Goal: Ask a question

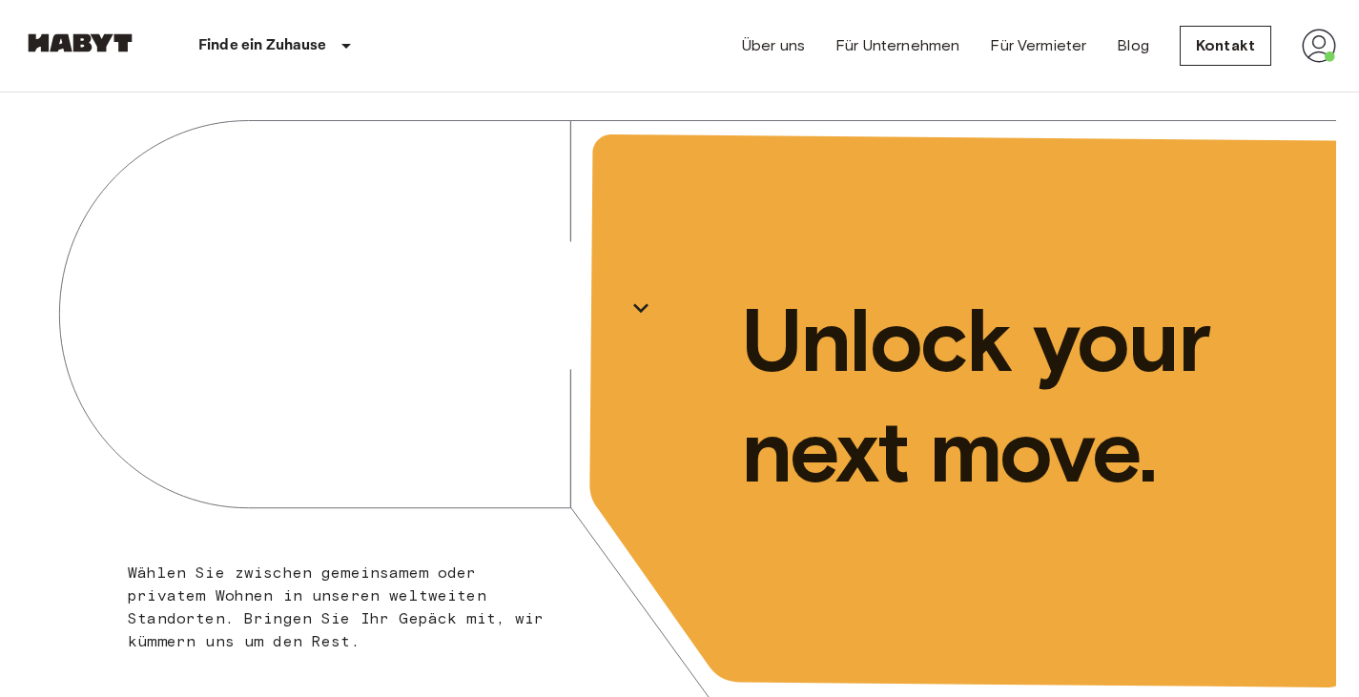
drag, startPoint x: 0, startPoint y: 0, endPoint x: 1318, endPoint y: 41, distance: 1318.3
click at [1318, 41] on img at bounding box center [1318, 46] width 34 height 34
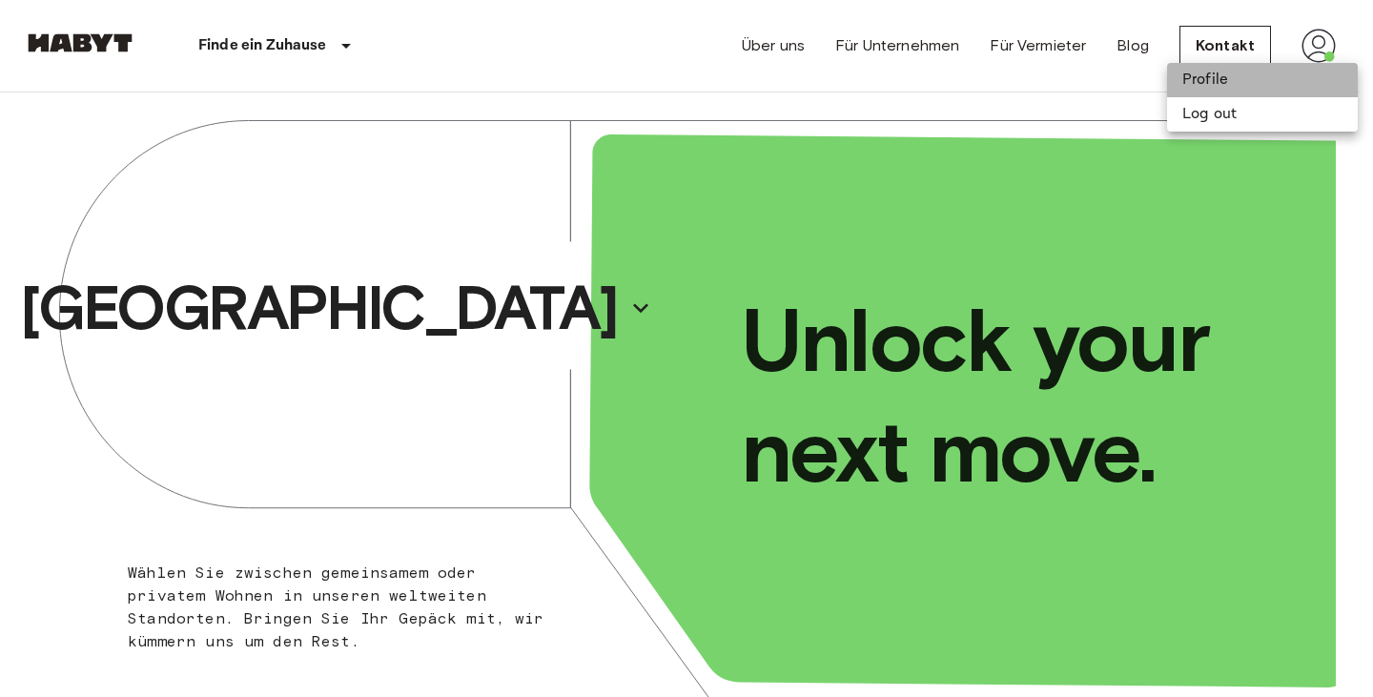
click at [1210, 75] on li "Profile" at bounding box center [1262, 80] width 191 height 34
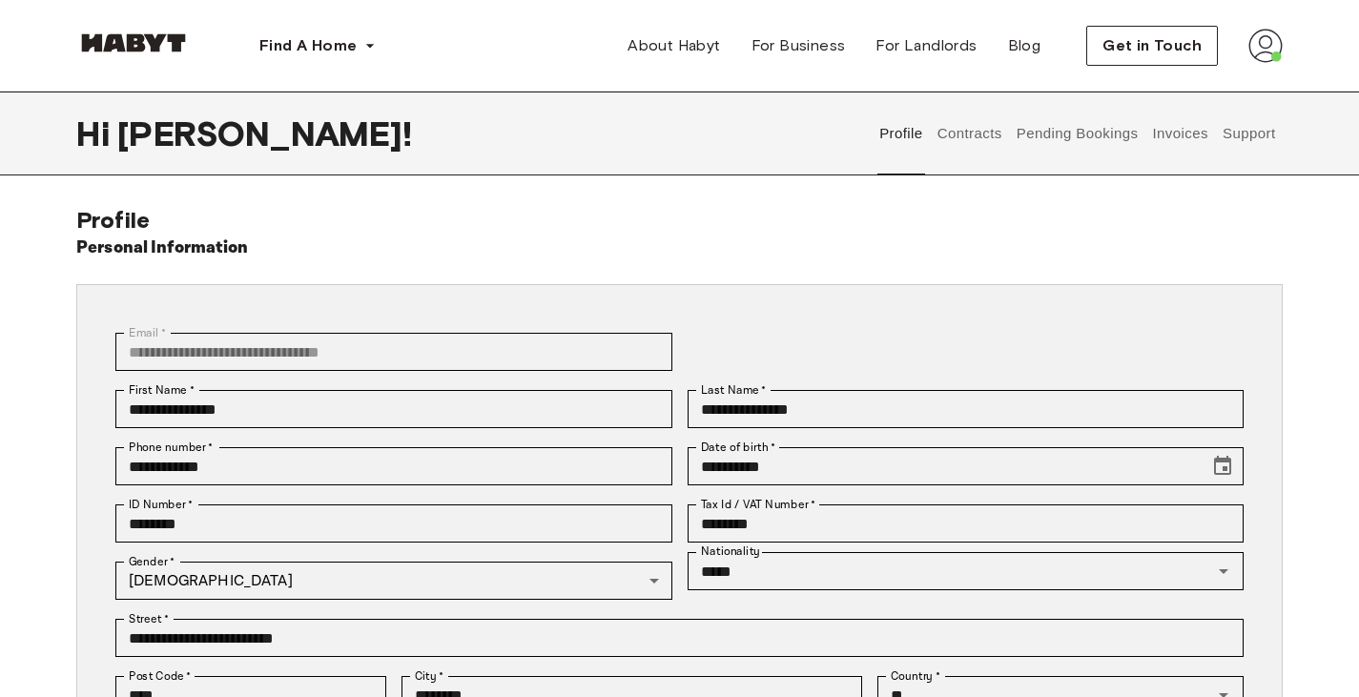
click at [966, 134] on button "Contracts" at bounding box center [969, 134] width 70 height 84
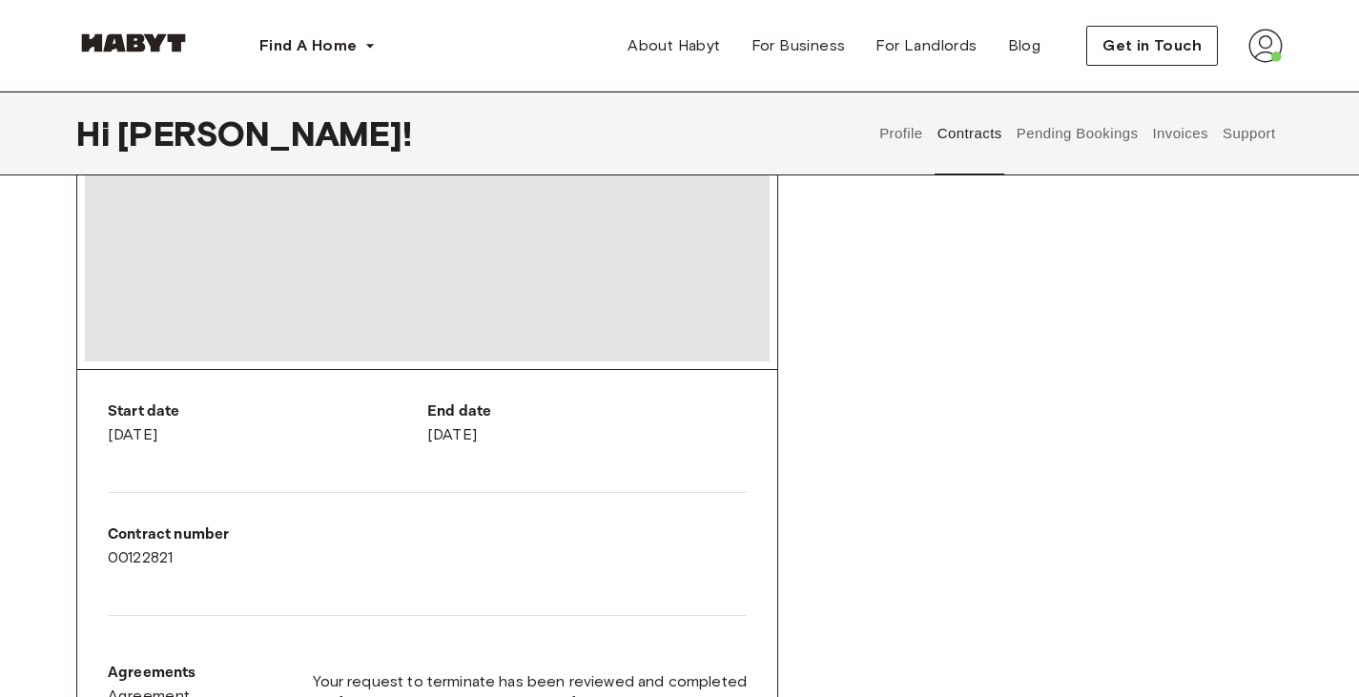
scroll to position [105, 0]
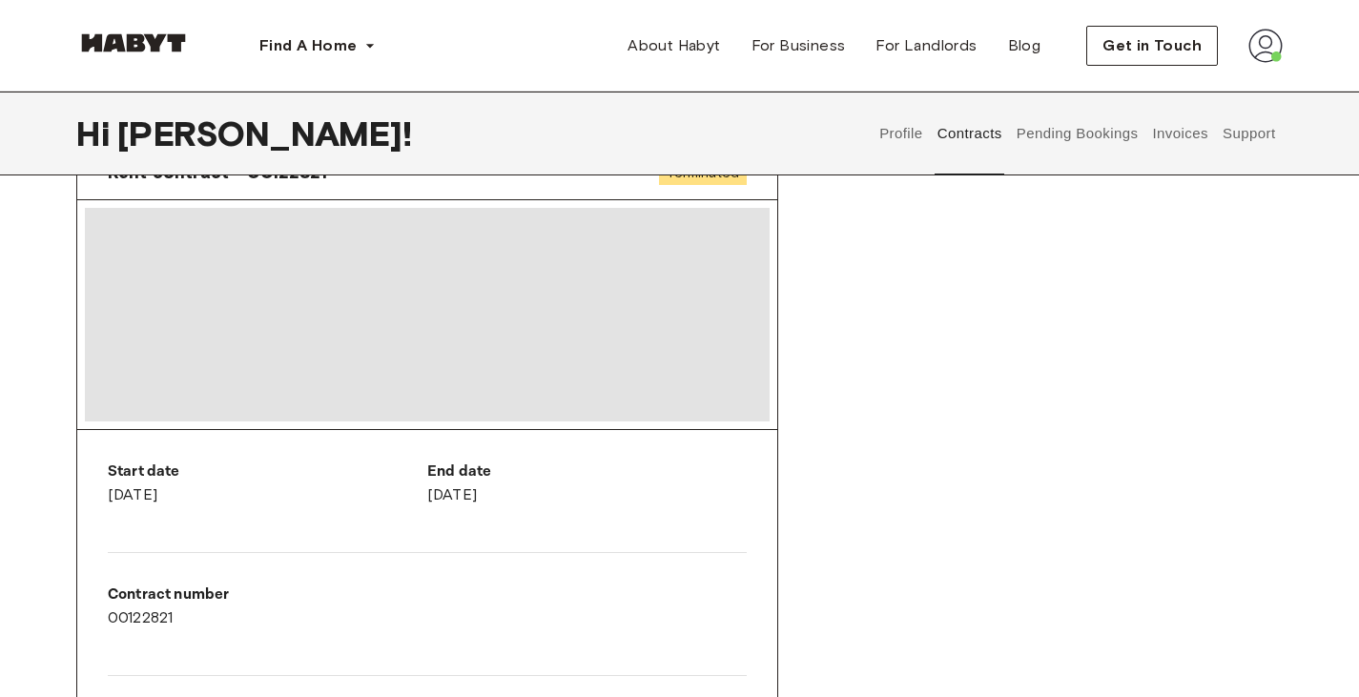
click at [1240, 127] on button "Support" at bounding box center [1248, 134] width 58 height 84
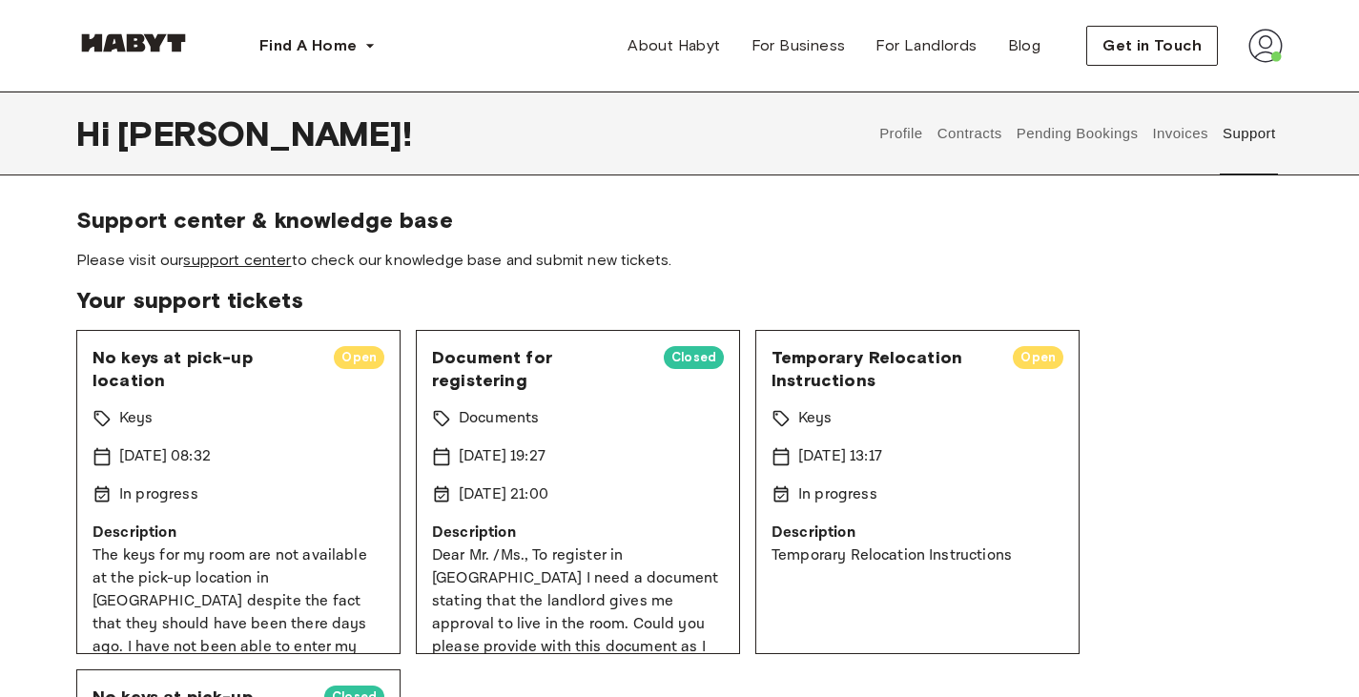
click at [243, 256] on link "support center" at bounding box center [237, 260] width 108 height 18
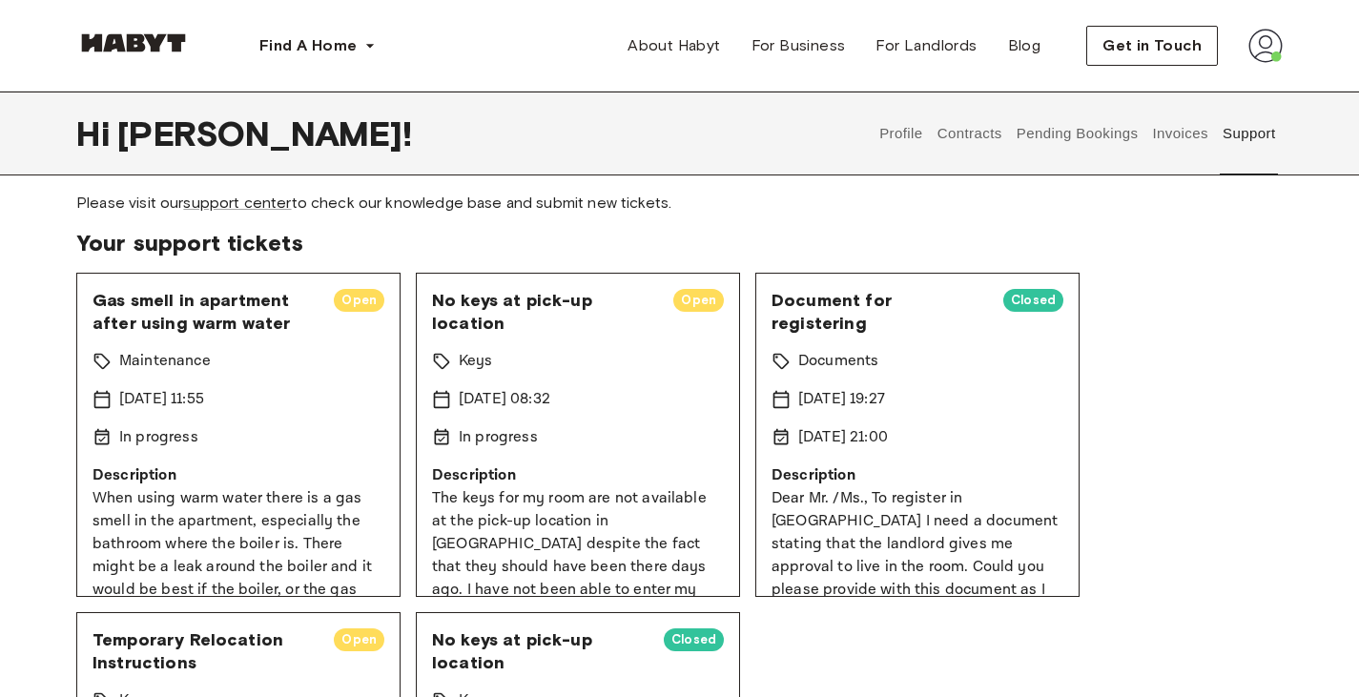
scroll to position [13, 0]
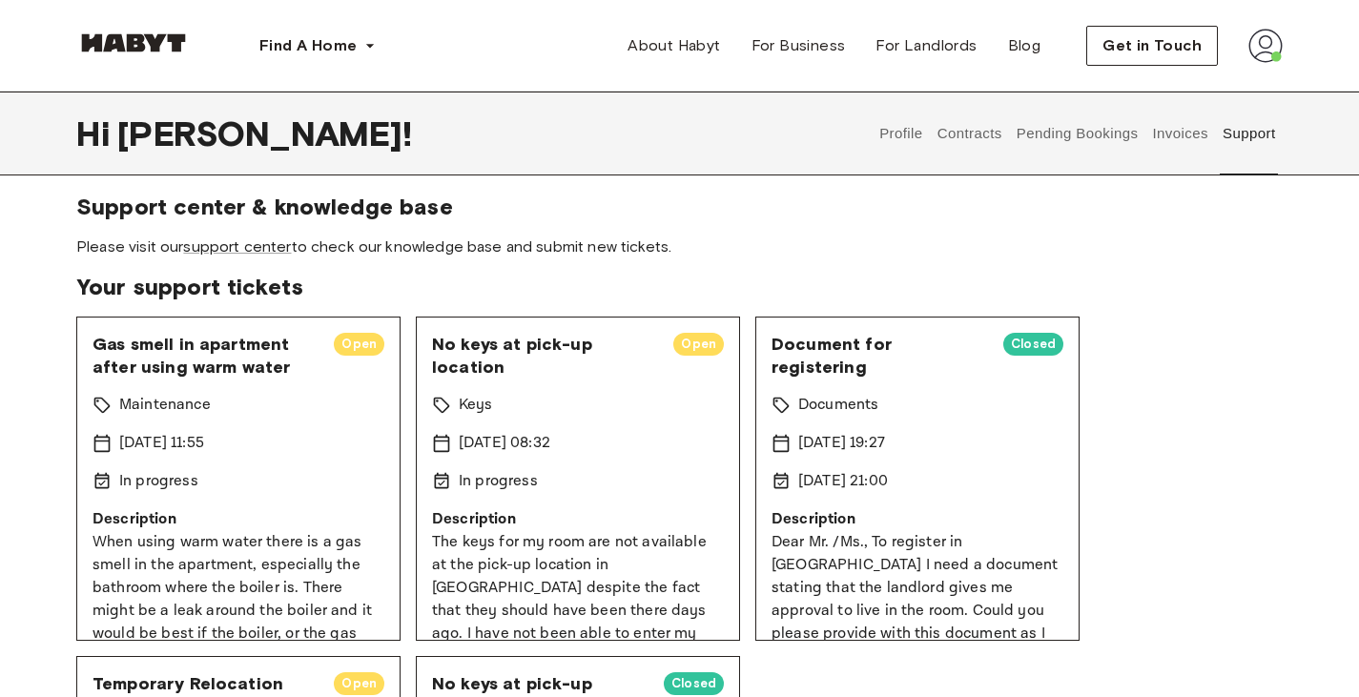
click at [31, 272] on div "Support center & knowledge base Please visit our support center to check our kn…" at bounding box center [679, 587] width 1359 height 788
click at [1203, 696] on div "Gas smell in apartment after using warm water Open Maintenance 20 Sep 2025 11:5…" at bounding box center [679, 649] width 1206 height 664
click at [1313, 568] on div "Support center & knowledge base Please visit our support center to check our kn…" at bounding box center [679, 587] width 1359 height 788
